Goal: Task Accomplishment & Management: Use online tool/utility

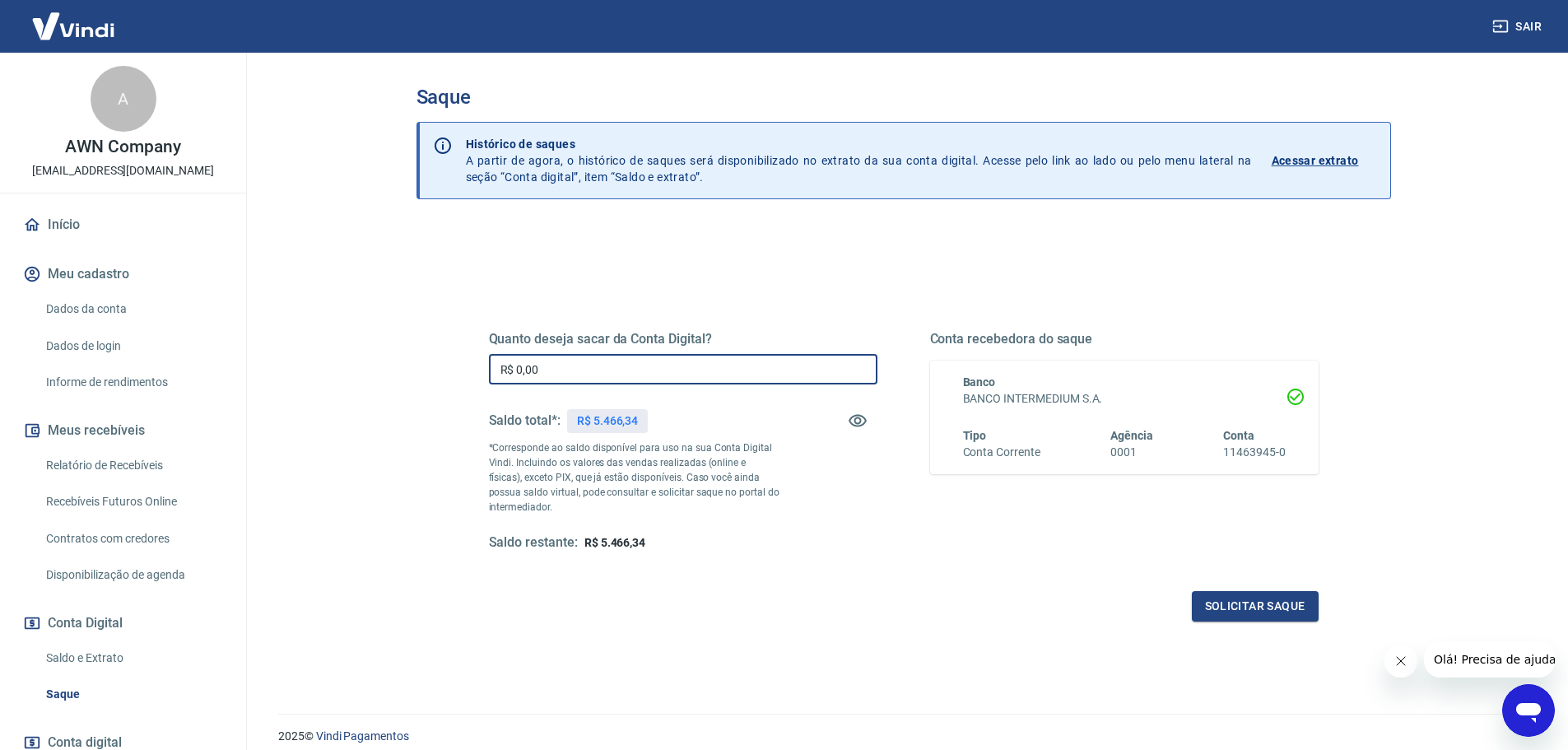
click at [573, 359] on input "R$ 0,00" at bounding box center [682, 369] width 388 height 30
type input "R$ 5.466,34"
click at [1259, 603] on button "Solicitar saque" at bounding box center [1254, 606] width 127 height 30
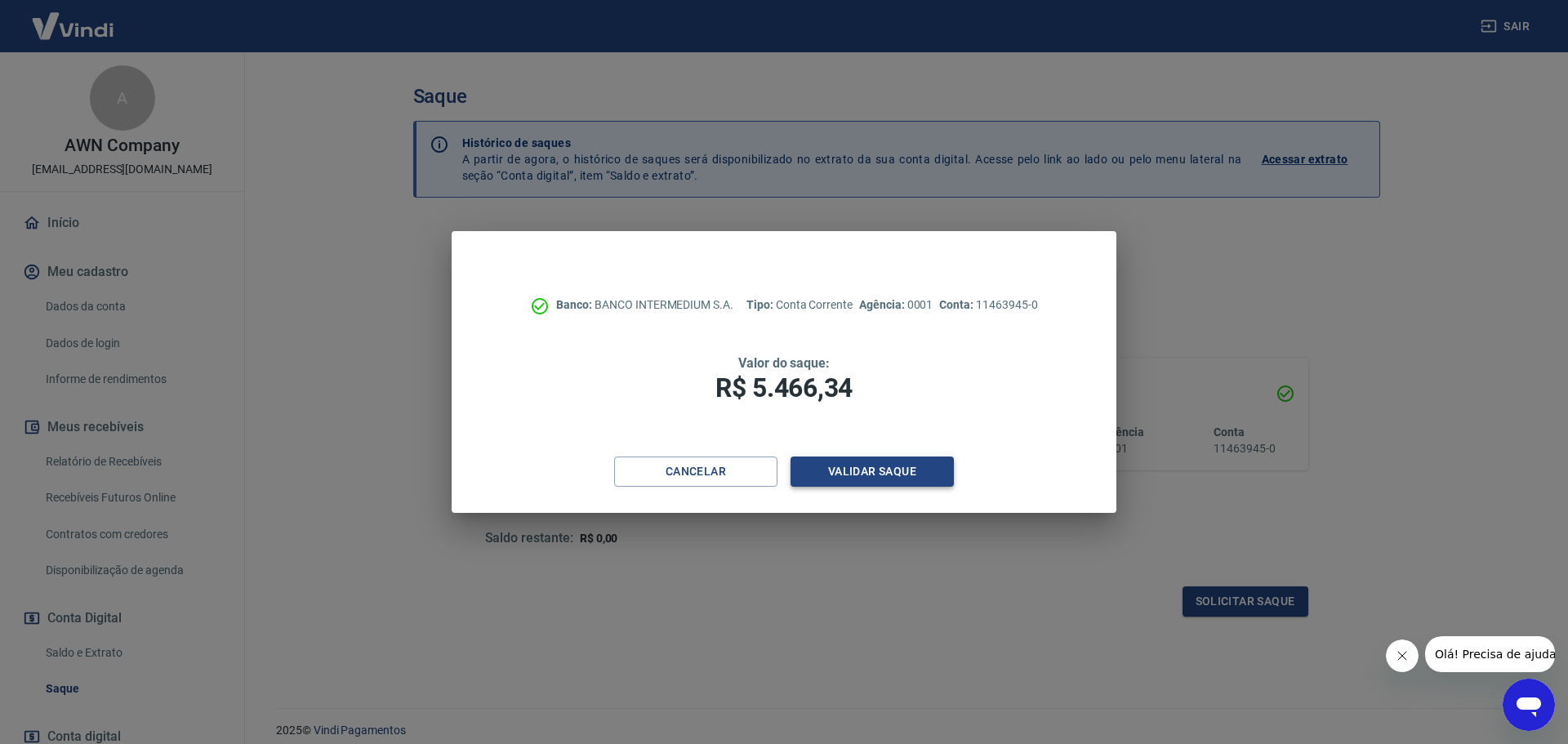
click at [918, 471] on button "Validar saque" at bounding box center [872, 472] width 163 height 30
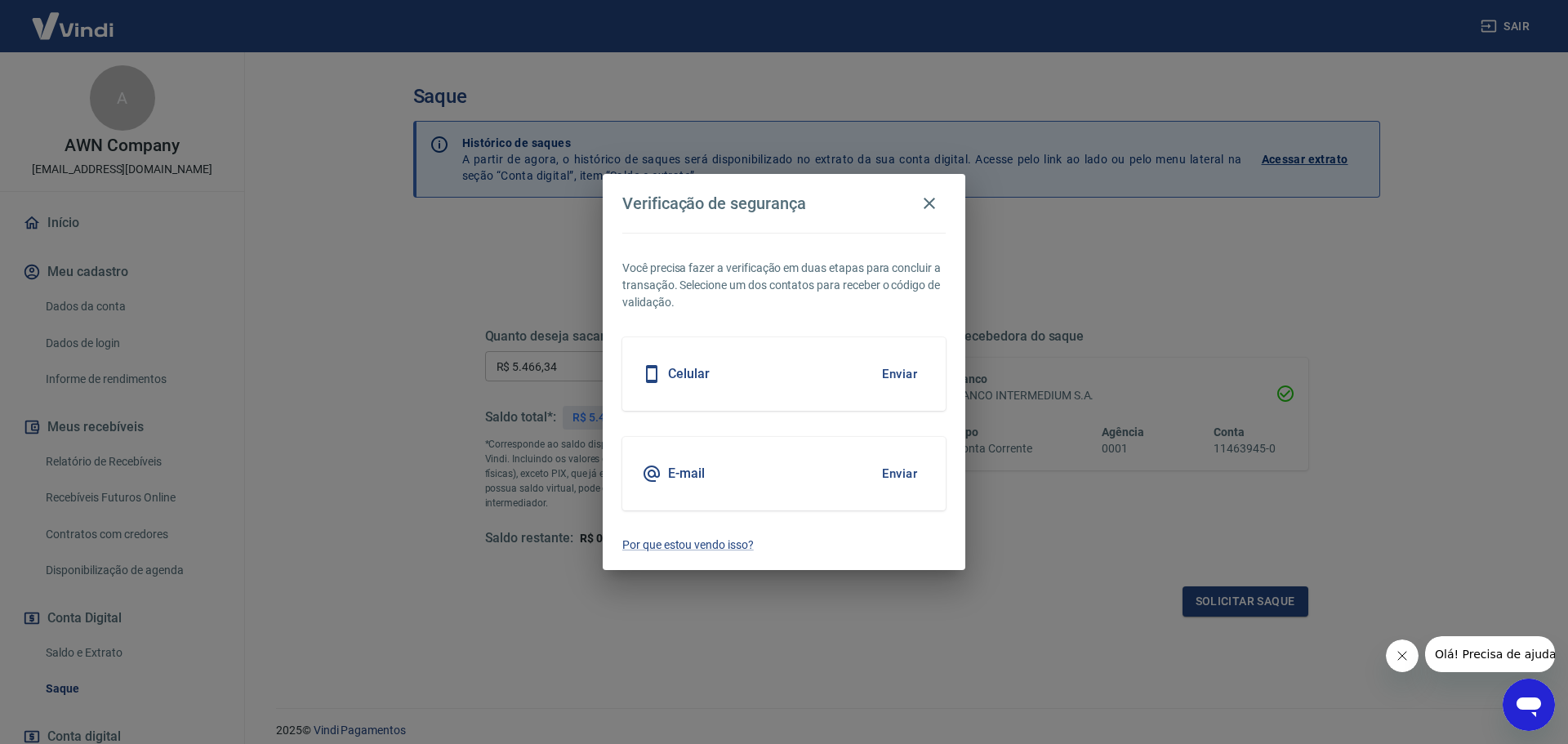
click at [905, 376] on button "Enviar" at bounding box center [899, 374] width 53 height 34
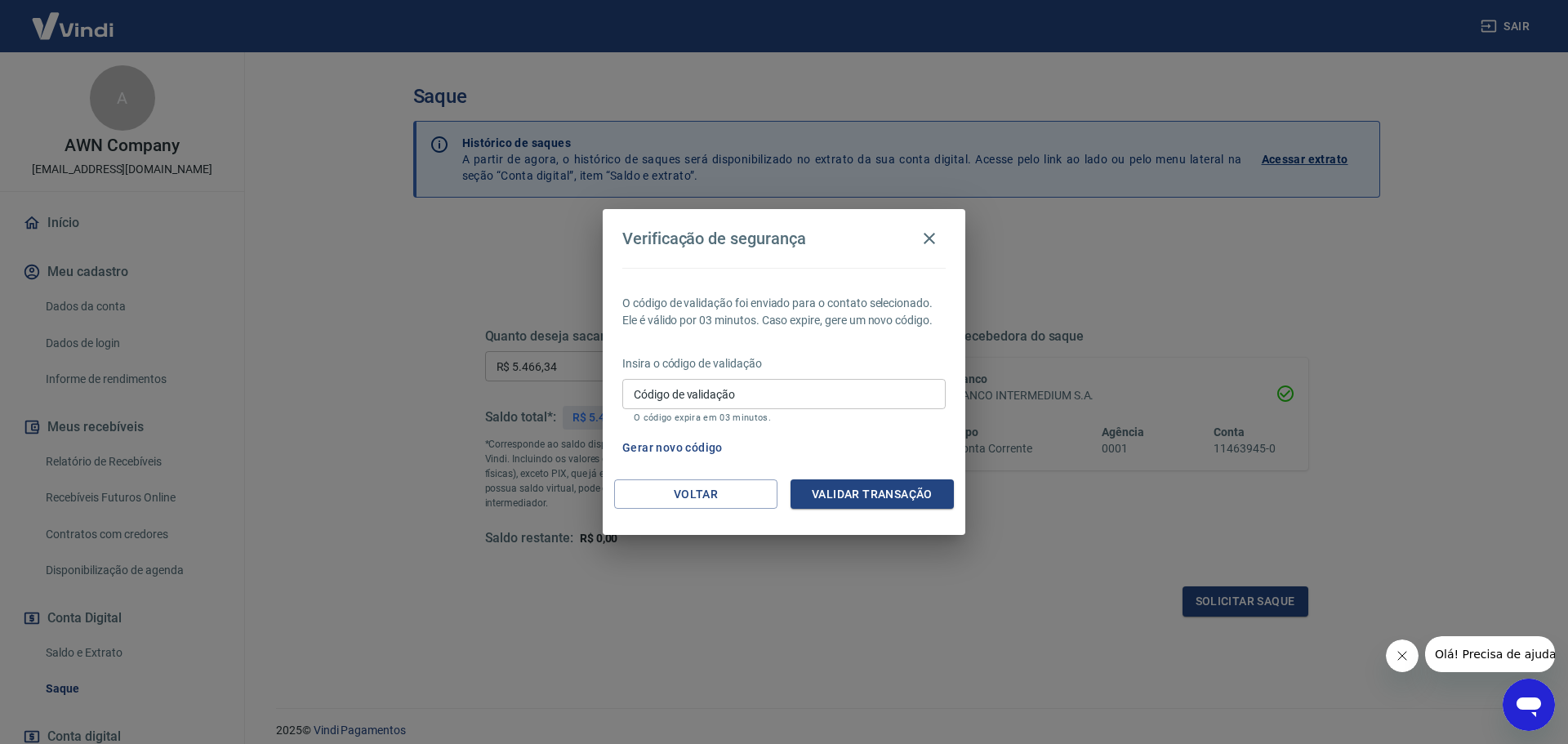
click at [904, 379] on input "Código de validação" at bounding box center [783, 393] width 323 height 30
type input "881290"
click at [900, 489] on button "Validar transação" at bounding box center [872, 494] width 163 height 30
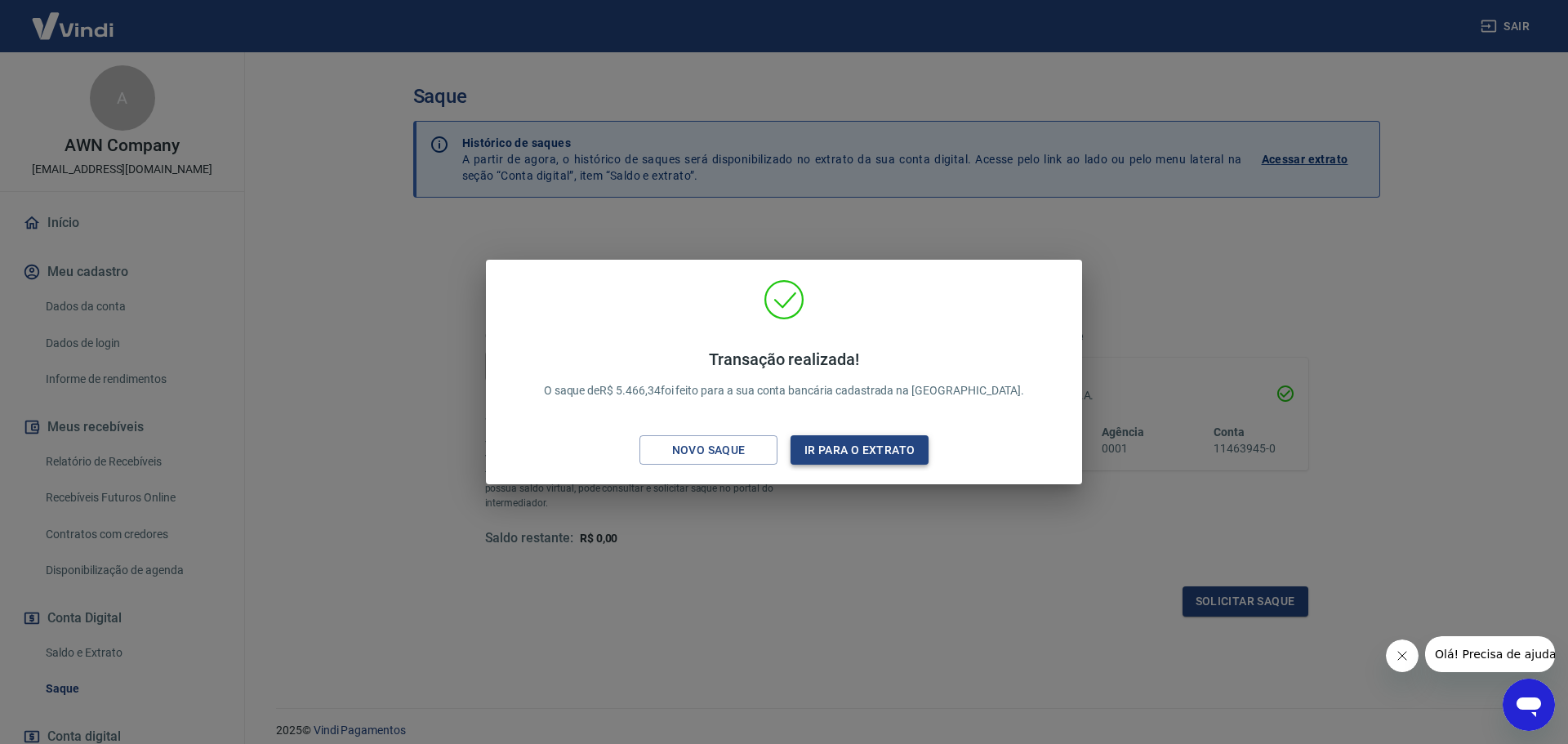
click at [883, 450] on button "Ir para o extrato" at bounding box center [860, 450] width 138 height 30
